Goal: Information Seeking & Learning: Learn about a topic

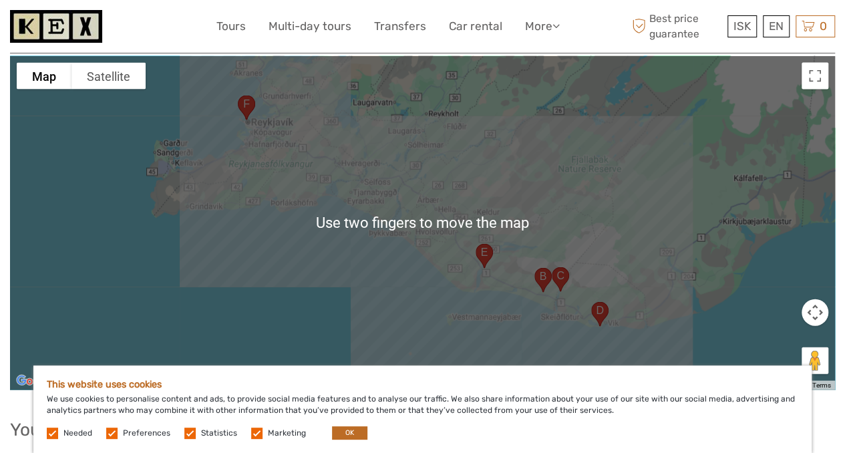
scroll to position [1396, 0]
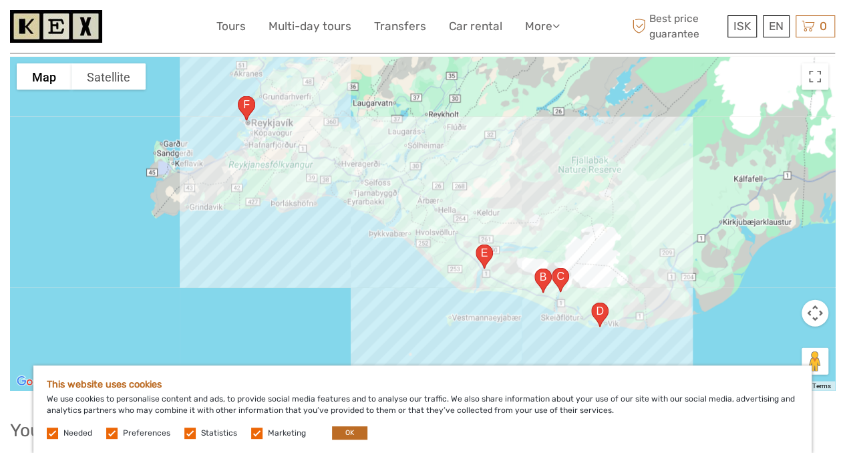
click at [696, 289] on div at bounding box center [422, 224] width 825 height 334
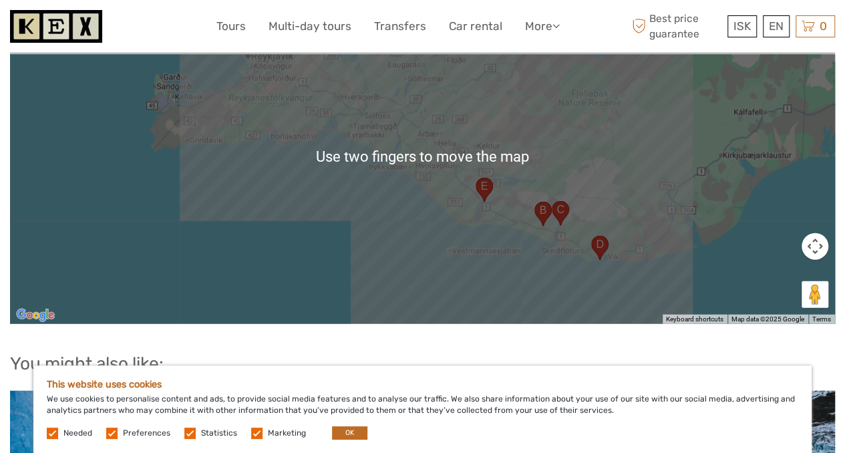
scroll to position [1498, 0]
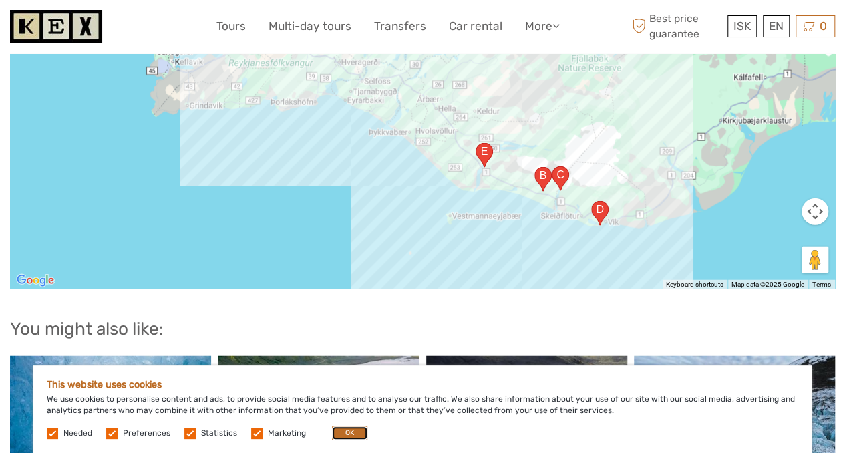
click at [345, 433] on button "OK" at bounding box center [349, 432] width 35 height 13
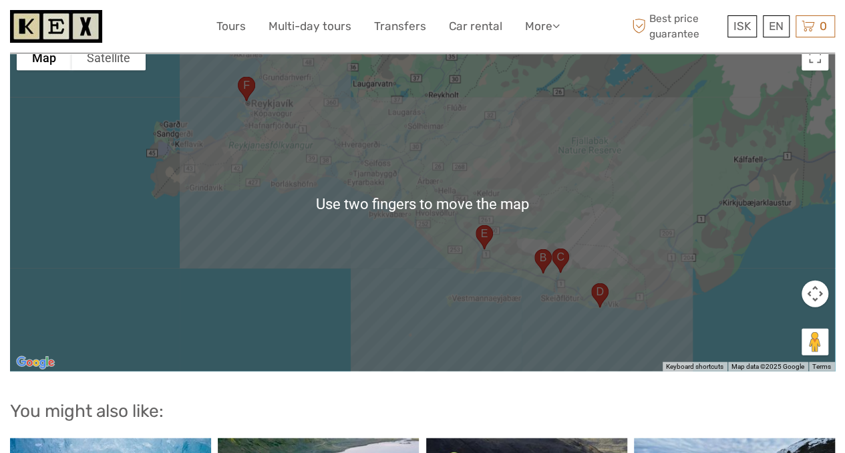
scroll to position [1415, 0]
click at [569, 248] on img "Solheimajökull Glacier Tongue, 221, 871, Iceland" at bounding box center [560, 260] width 28 height 35
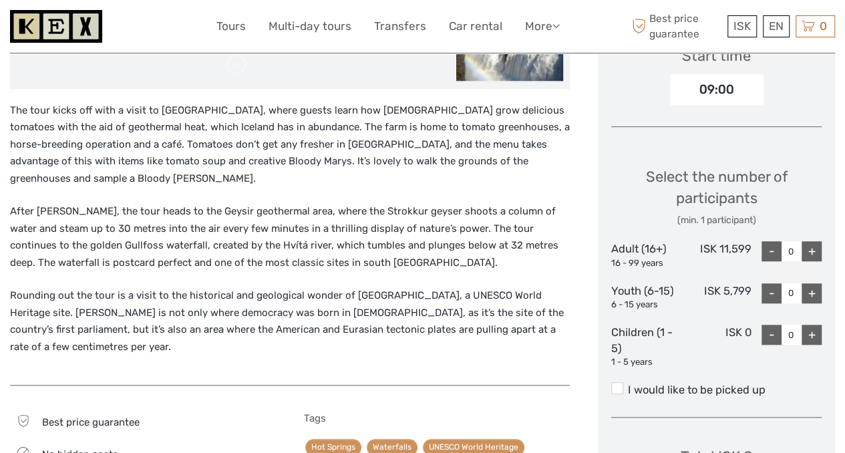
scroll to position [453, 0]
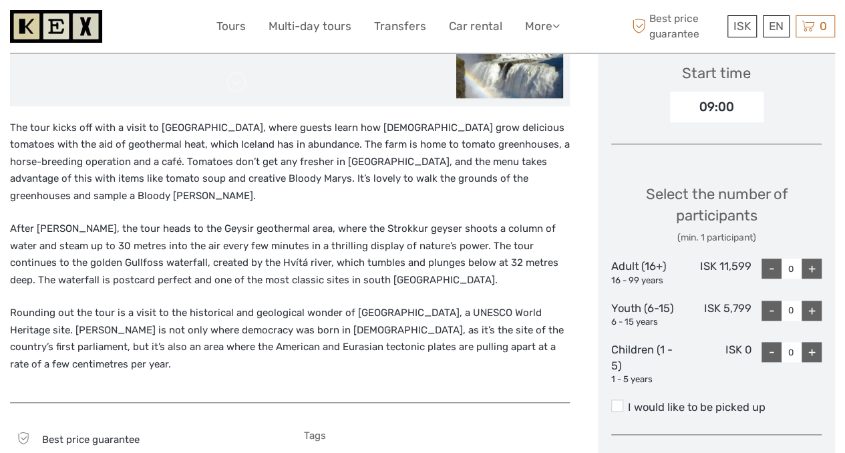
click at [539, 253] on p "After [PERSON_NAME], the tour heads to the Geysir geothermal area, where the St…" at bounding box center [290, 254] width 560 height 68
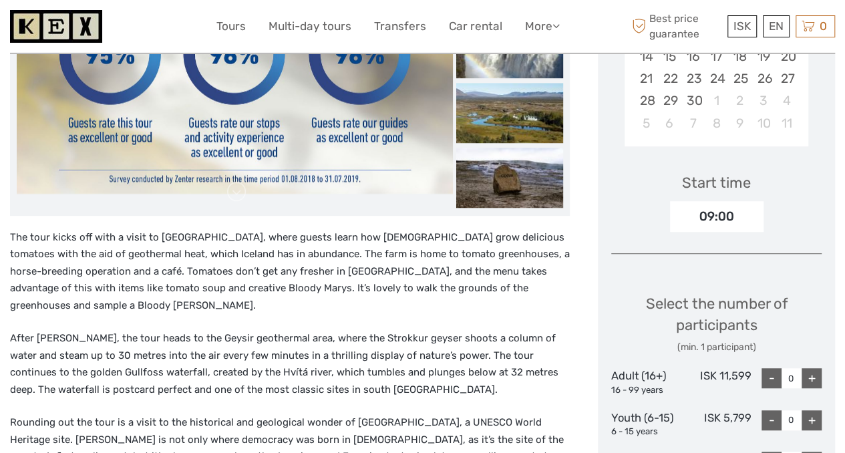
scroll to position [344, 0]
